Goal: Information Seeking & Learning: Learn about a topic

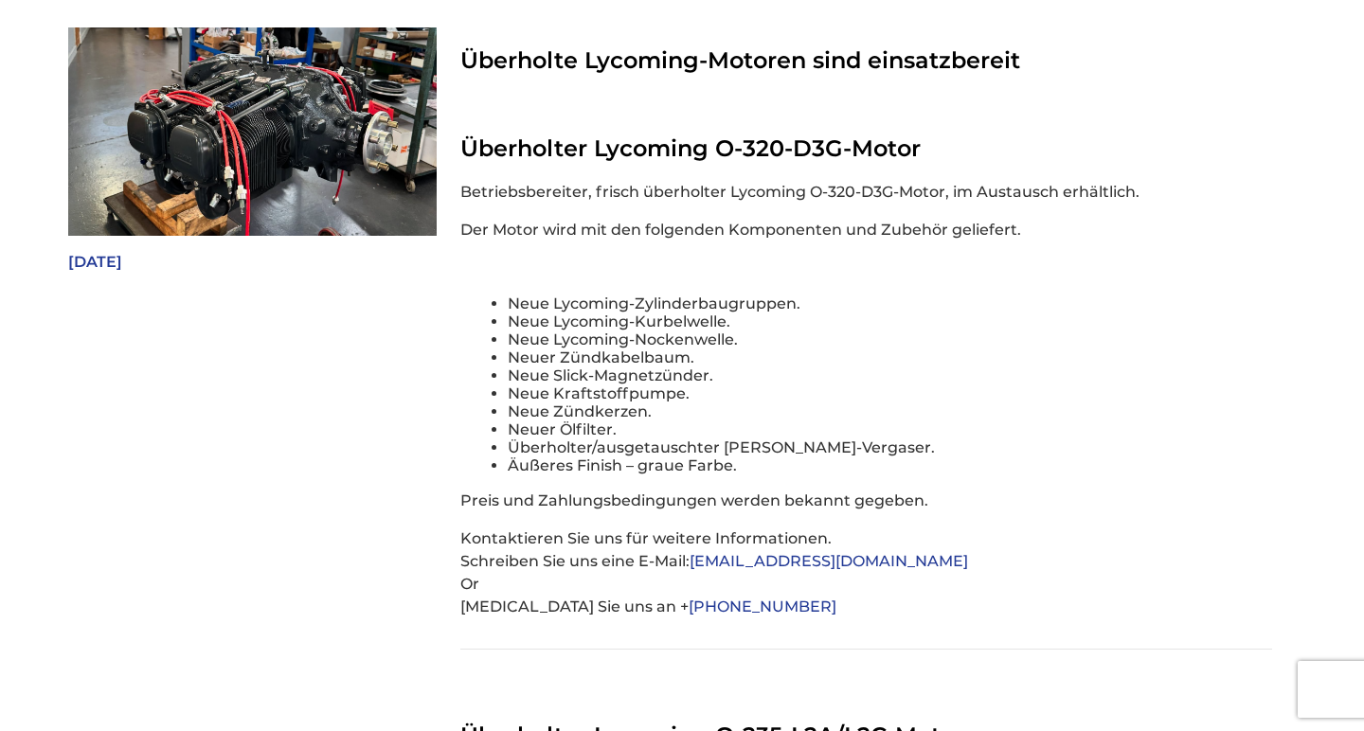
scroll to position [591, 0]
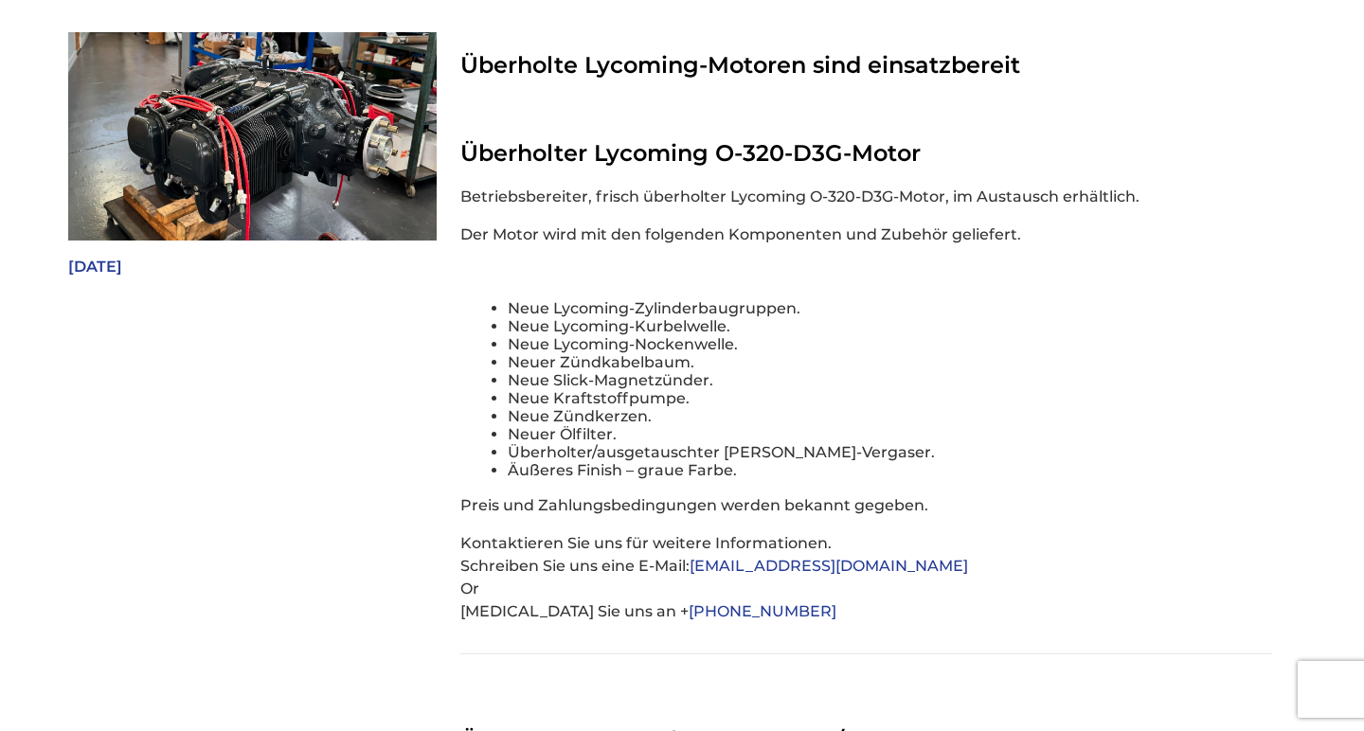
click at [597, 299] on li "Neue Lycoming-Zylinderbaugruppen." at bounding box center [891, 308] width 766 height 18
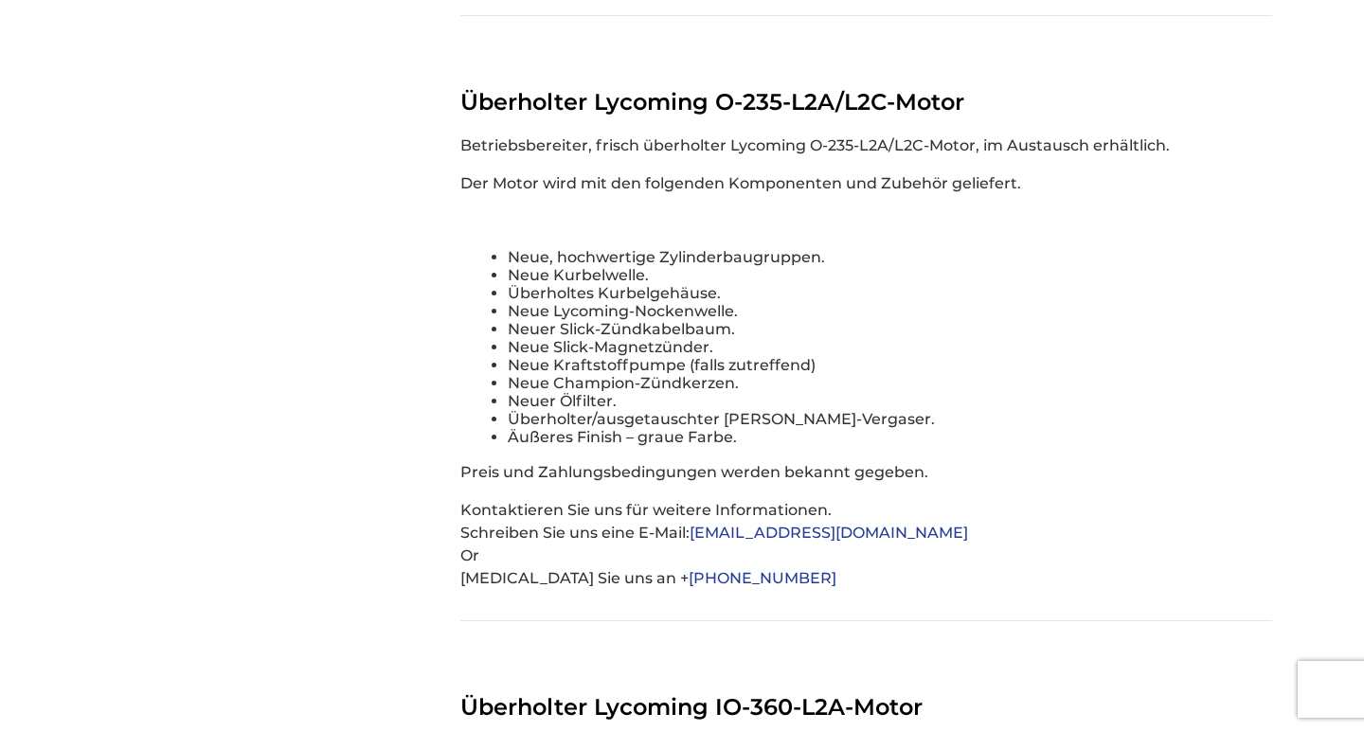
scroll to position [1231, 0]
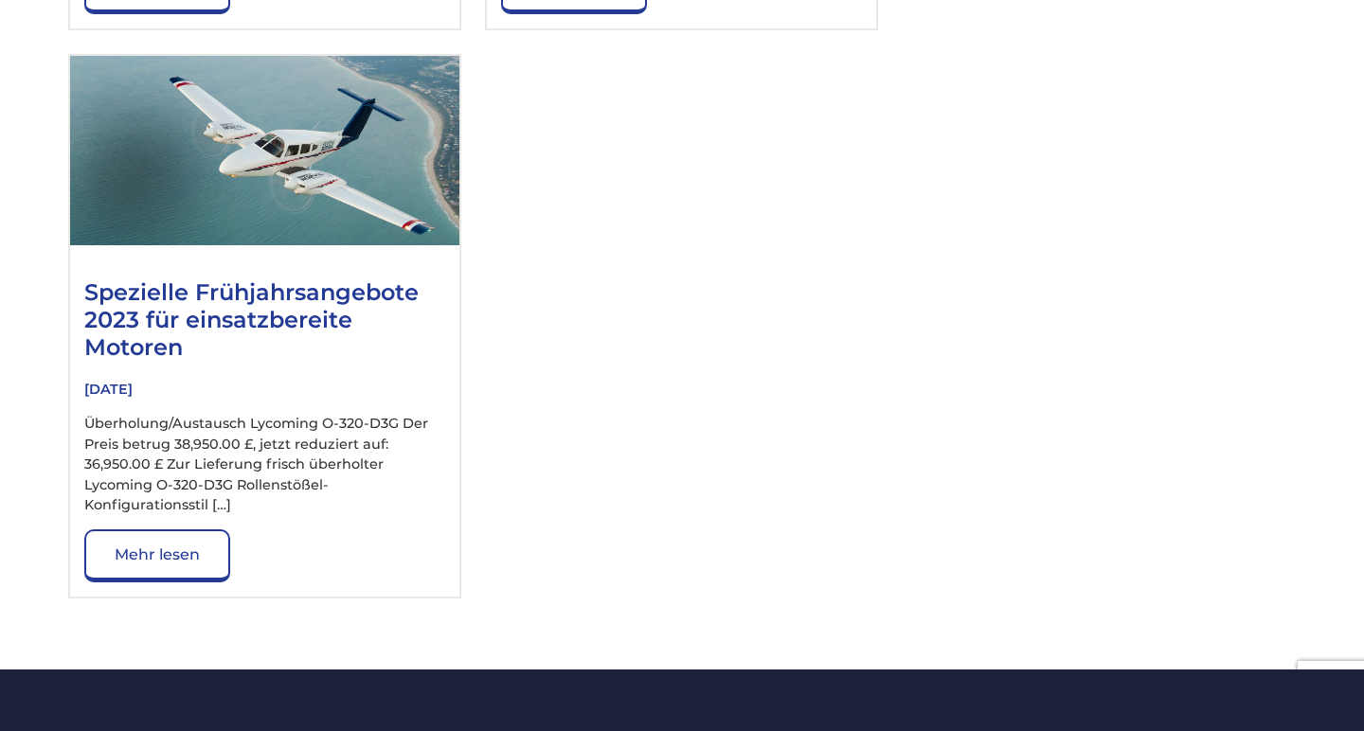
scroll to position [1526, 0]
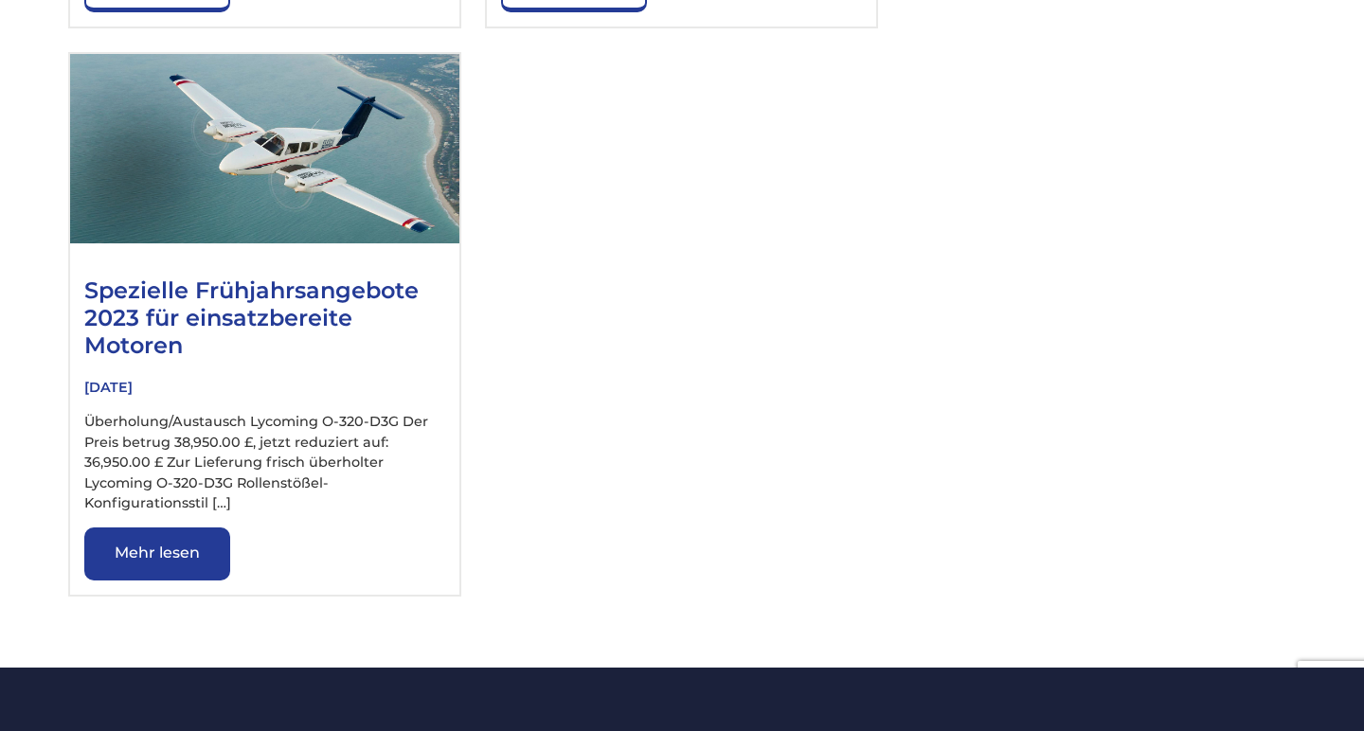
click at [195, 528] on link "Mehr lesen" at bounding box center [157, 554] width 146 height 53
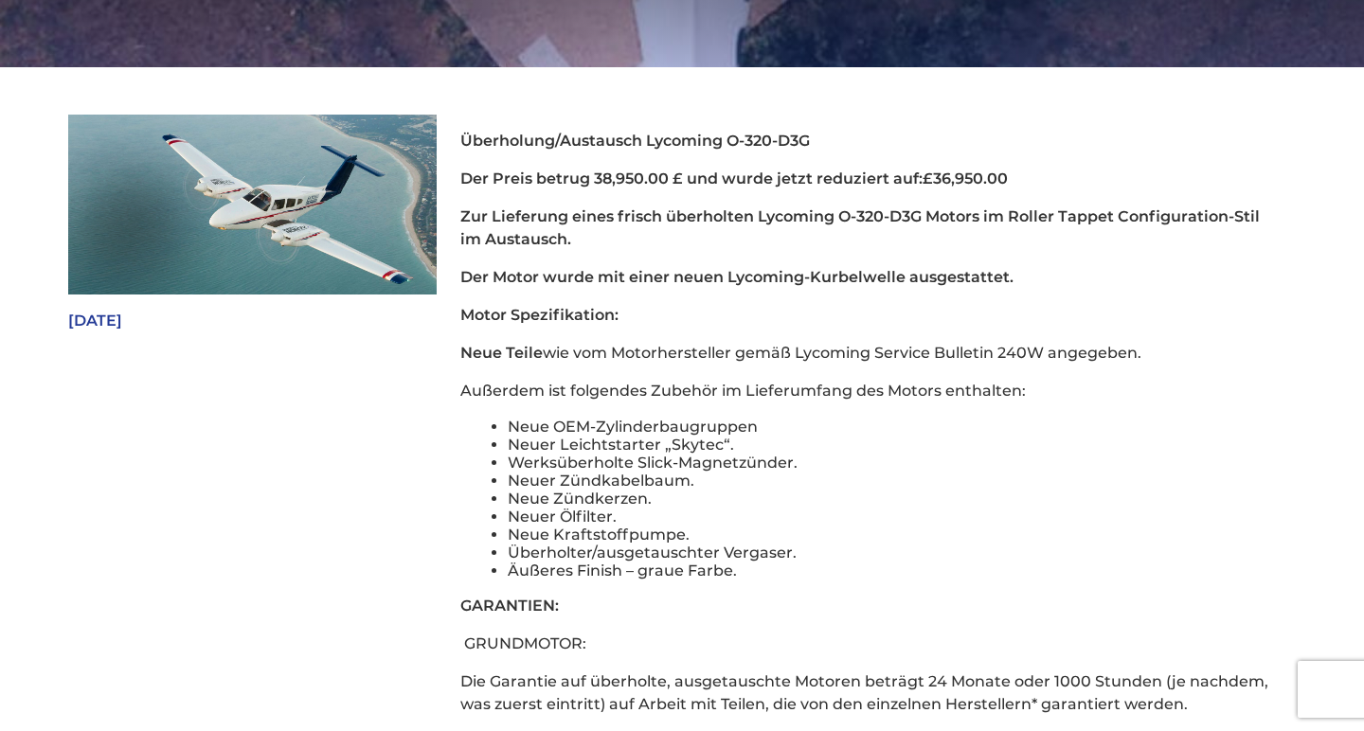
scroll to position [510, 0]
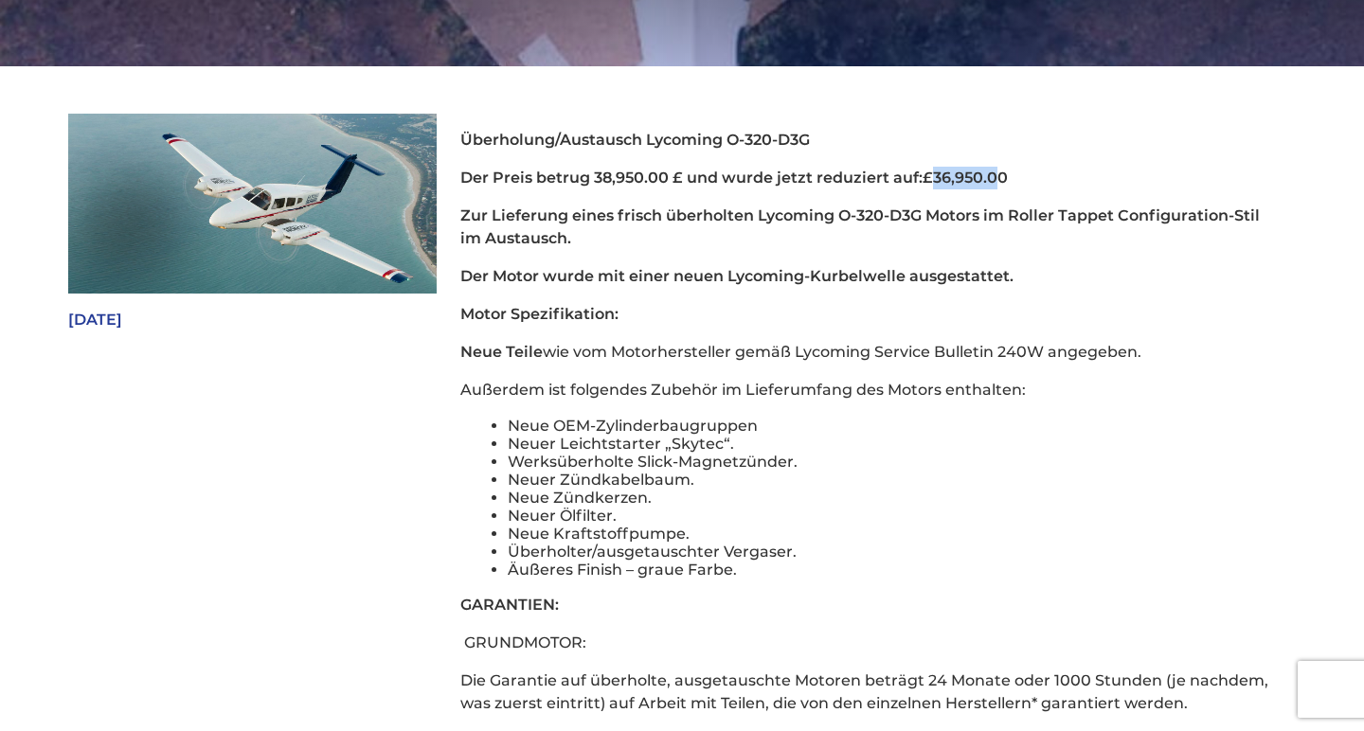
drag, startPoint x: 931, startPoint y: 147, endPoint x: 996, endPoint y: 151, distance: 64.5
click at [996, 169] on strong "£36,950.00" at bounding box center [965, 178] width 85 height 18
